Goal: Information Seeking & Learning: Compare options

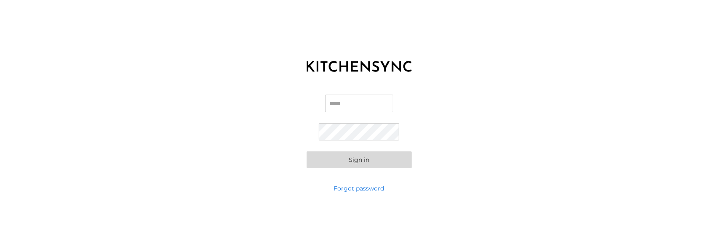
click at [360, 103] on input "Email" at bounding box center [359, 104] width 68 height 18
type input "**********"
click at [360, 160] on button "Sign in" at bounding box center [359, 160] width 105 height 17
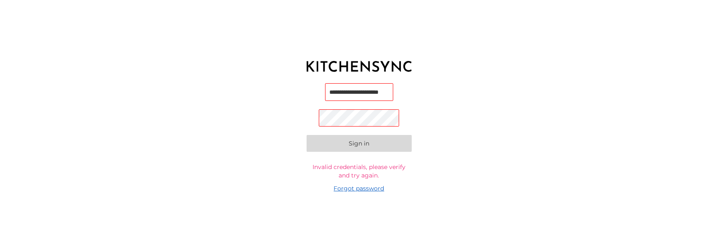
click at [362, 191] on link "Forgot password" at bounding box center [359, 188] width 51 height 8
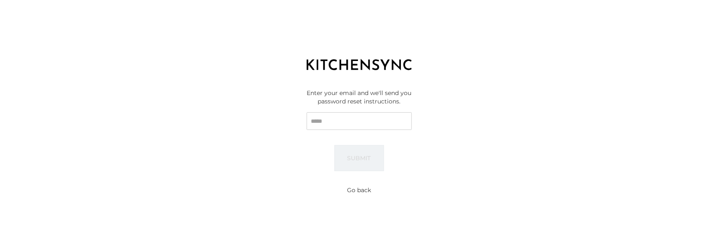
click at [370, 119] on input "Email" at bounding box center [359, 121] width 105 height 18
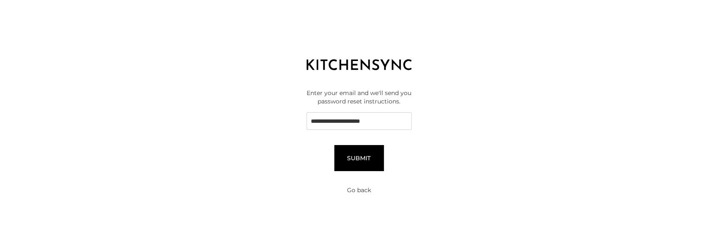
type input "**********"
click at [367, 150] on button "Submit" at bounding box center [360, 158] width 50 height 26
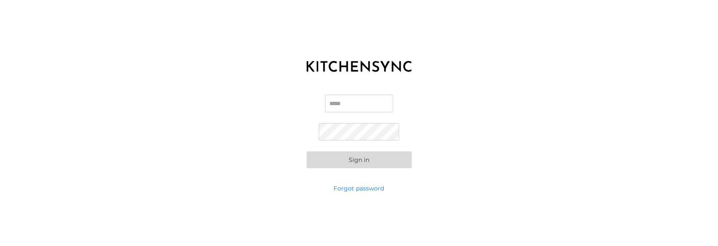
click at [342, 102] on input "Email" at bounding box center [359, 104] width 68 height 18
type input "**********"
click at [365, 161] on button "Sign in" at bounding box center [359, 160] width 105 height 17
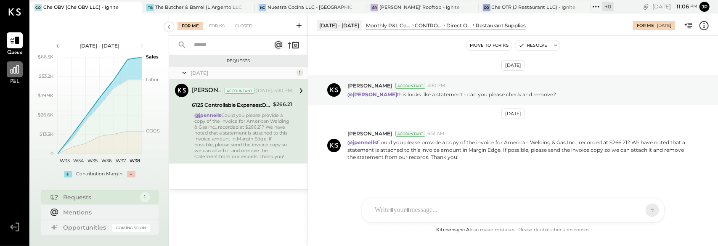
click at [14, 74] on icon at bounding box center [14, 69] width 11 height 11
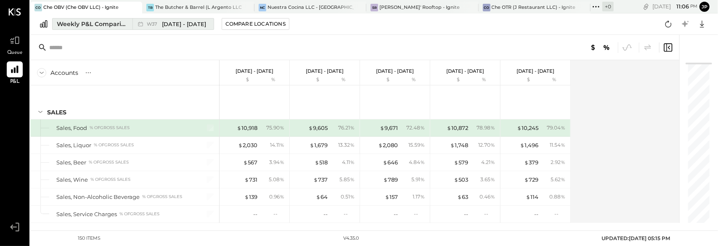
click at [98, 25] on div "Weekly P&L Comparison" at bounding box center [92, 24] width 71 height 8
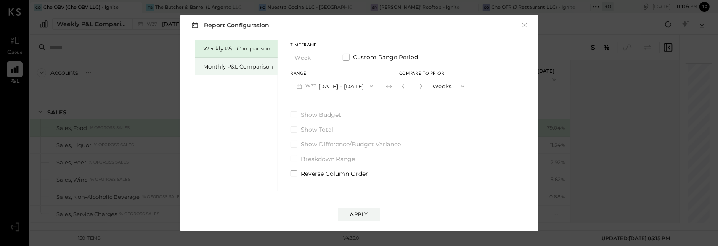
click at [249, 69] on div "Monthly P&L Comparison" at bounding box center [239, 67] width 70 height 8
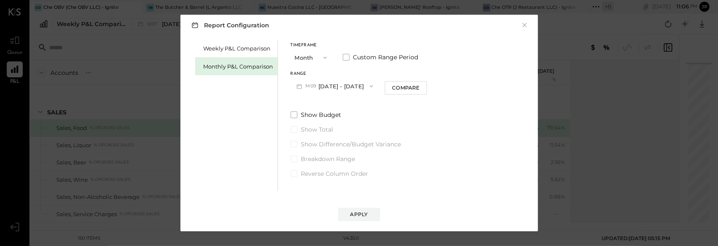
click at [312, 60] on button "Month" at bounding box center [312, 58] width 42 height 16
click at [306, 85] on div "YTD" at bounding box center [311, 87] width 41 height 15
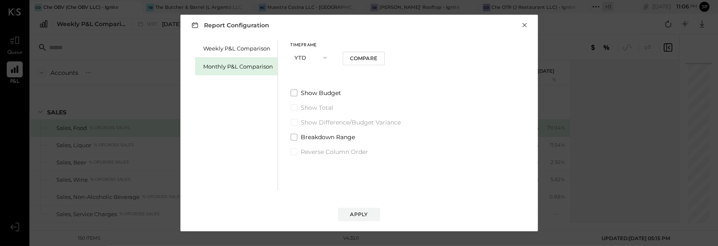
click at [525, 27] on button "×" at bounding box center [525, 25] width 8 height 8
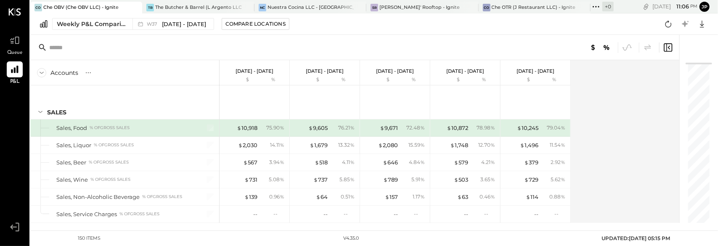
click at [85, 7] on div "Che OBV (Che OBV LLC) - Ignite" at bounding box center [80, 7] width 75 height 7
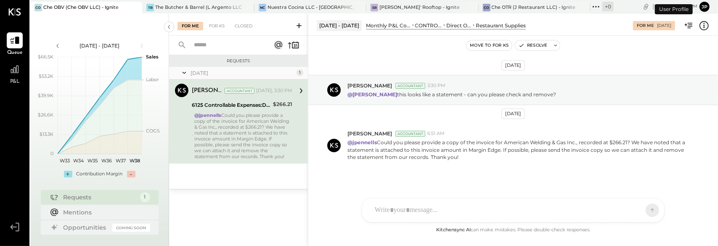
scroll to position [4, 0]
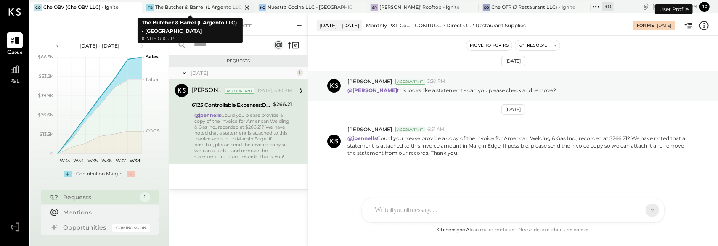
click at [225, 11] on div at bounding box center [239, 7] width 29 height 11
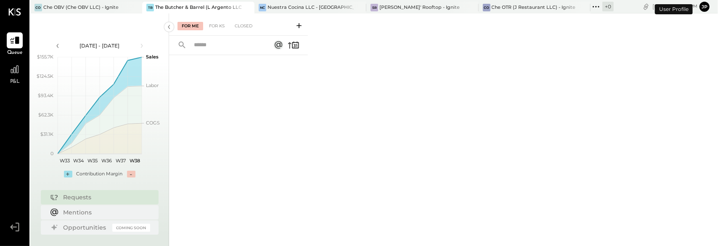
click at [13, 77] on div "P&L" at bounding box center [15, 73] width 16 height 24
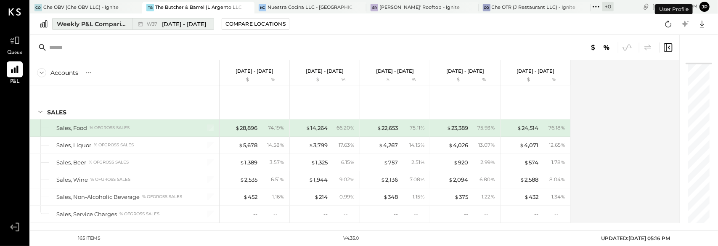
click at [106, 27] on div "Weekly P&L Comparison" at bounding box center [92, 24] width 71 height 8
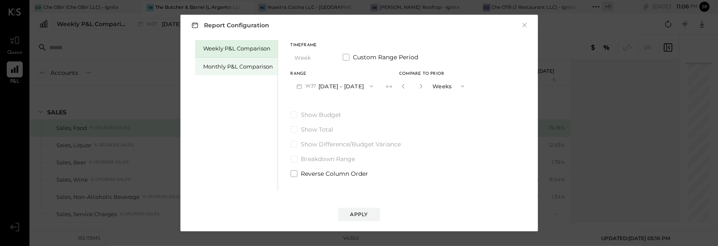
click at [212, 67] on div "Monthly P&L Comparison" at bounding box center [239, 67] width 70 height 8
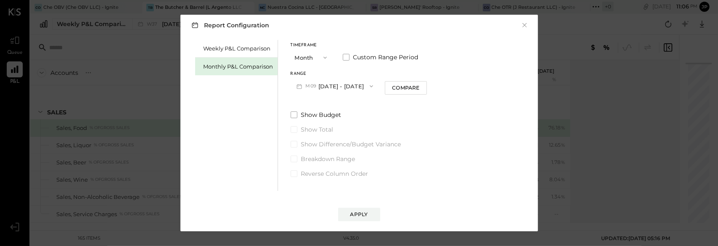
click at [305, 60] on button "Month" at bounding box center [312, 58] width 42 height 16
click at [304, 87] on span "YTD" at bounding box center [302, 87] width 8 height 5
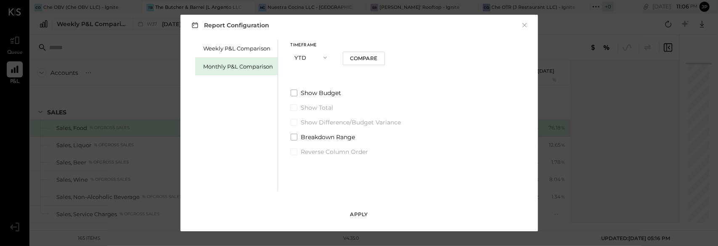
click at [372, 212] on button "Apply" at bounding box center [359, 214] width 42 height 13
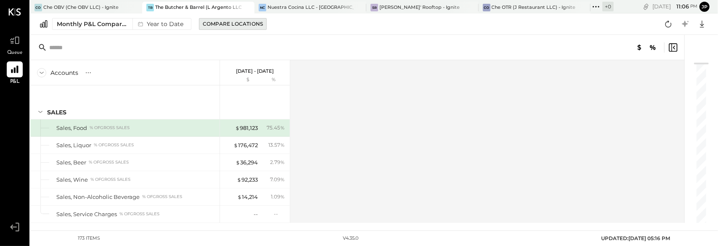
click at [250, 27] on div "Compare Locations" at bounding box center [233, 23] width 60 height 7
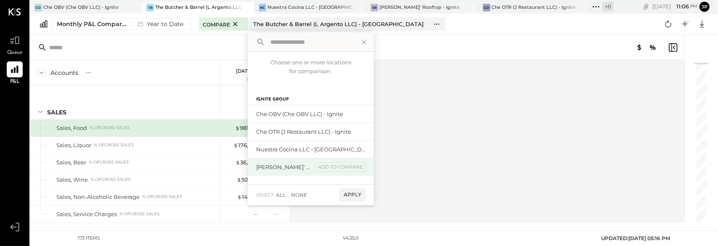
click at [292, 167] on div "[PERSON_NAME]' Rooftop - Ignite" at bounding box center [284, 167] width 56 height 8
click at [323, 167] on div "add to compare" at bounding box center [340, 167] width 51 height 10
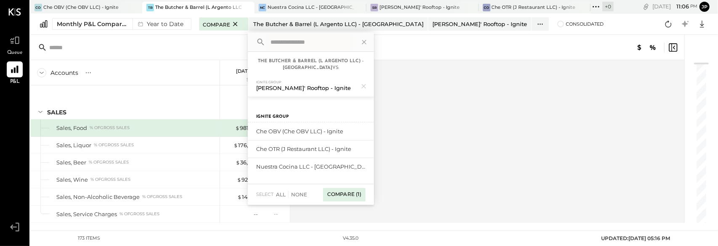
click at [349, 195] on div "Compare (1)" at bounding box center [344, 194] width 43 height 13
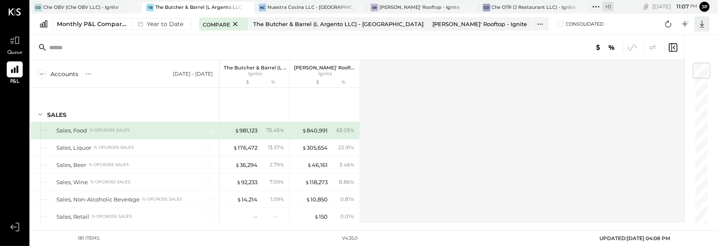
click at [705, 27] on icon at bounding box center [702, 24] width 11 height 11
click at [670, 40] on link "CSV" at bounding box center [676, 38] width 67 height 18
click at [701, 28] on icon at bounding box center [702, 24] width 11 height 11
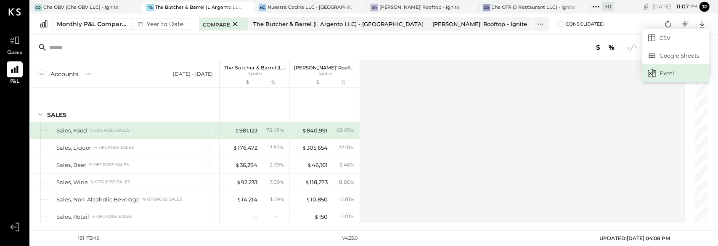
click at [681, 71] on div "Excel" at bounding box center [676, 73] width 67 height 18
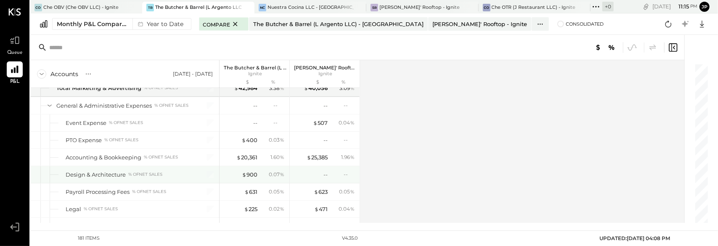
scroll to position [1894, 0]
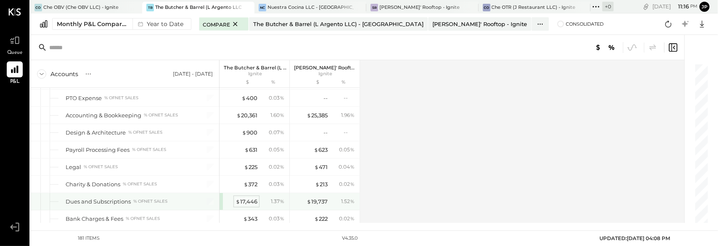
click at [244, 198] on div "$ 17,446" at bounding box center [247, 202] width 22 height 8
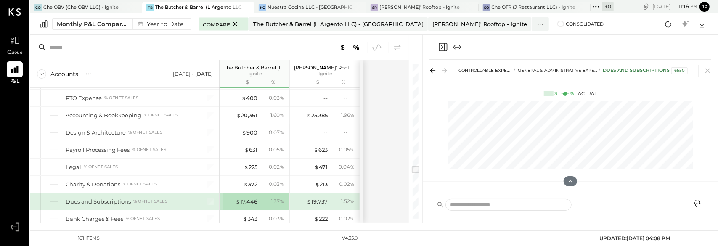
click at [570, 183] on icon at bounding box center [570, 181] width 7 height 7
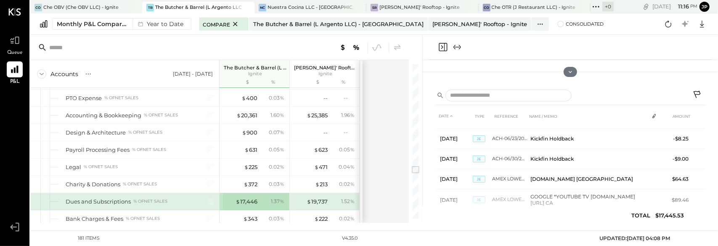
scroll to position [2147, 0]
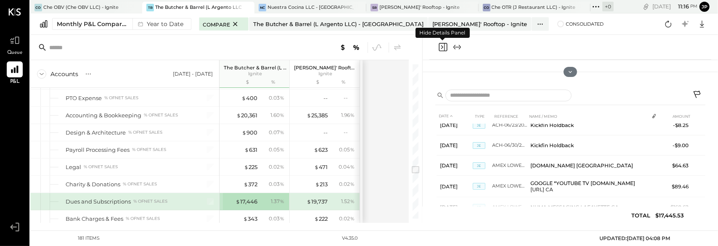
click at [443, 50] on icon "Close panel" at bounding box center [443, 47] width 10 height 10
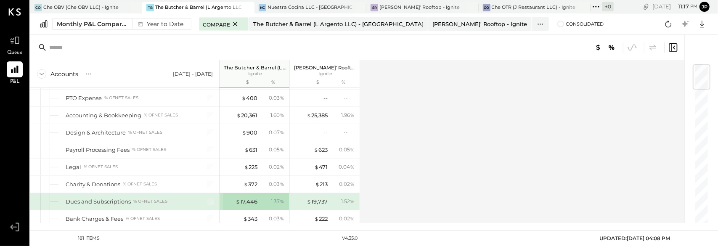
click at [674, 50] on icon at bounding box center [673, 48] width 10 height 10
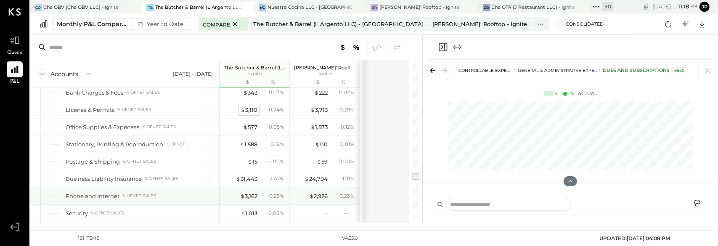
scroll to position [2062, 0]
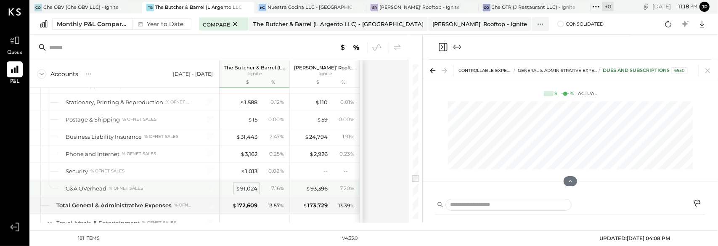
click at [247, 185] on div "$ 91,024" at bounding box center [247, 189] width 22 height 8
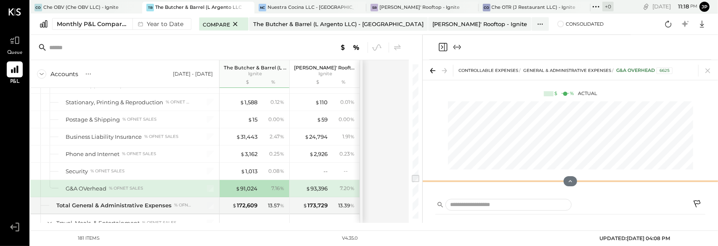
click at [567, 181] on button at bounding box center [570, 181] width 13 height 10
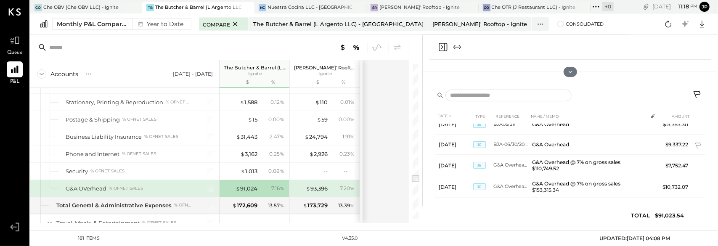
scroll to position [93, 0]
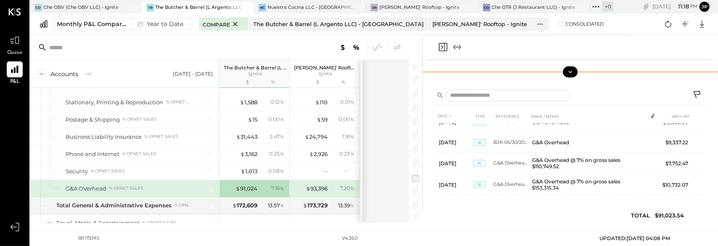
click at [573, 72] on icon at bounding box center [571, 72] width 8 height 8
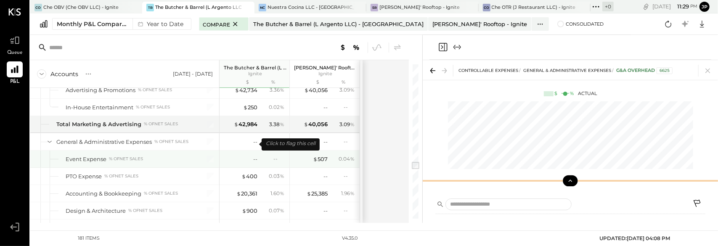
scroll to position [1774, 0]
